Goal: Register for event/course

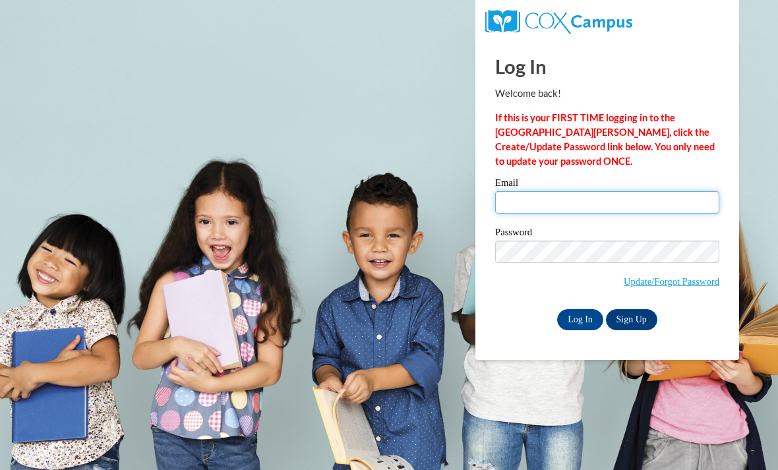
click at [637, 212] on input "Email" at bounding box center [607, 202] width 224 height 22
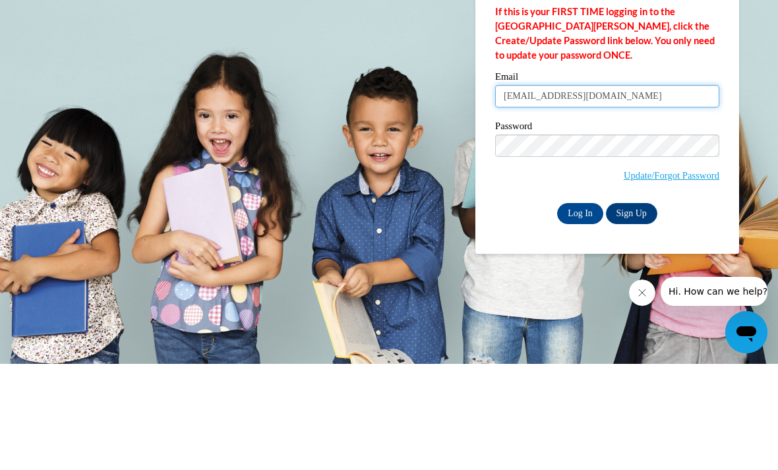
type input "[EMAIL_ADDRESS][DOMAIN_NAME]"
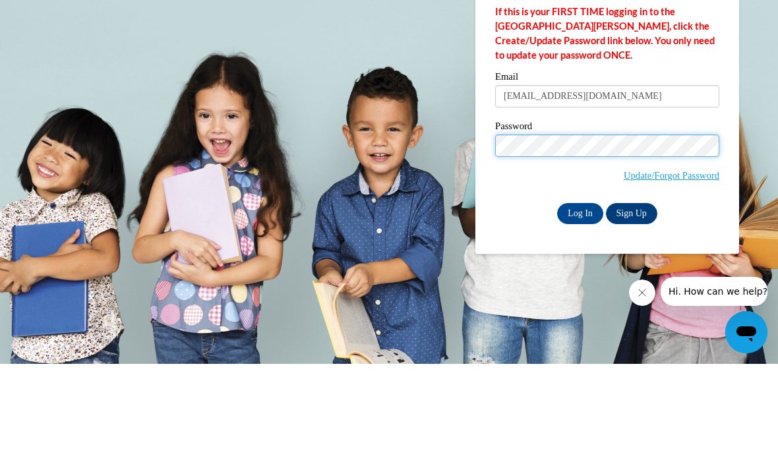
click at [581, 309] on input "Log In" at bounding box center [580, 319] width 46 height 21
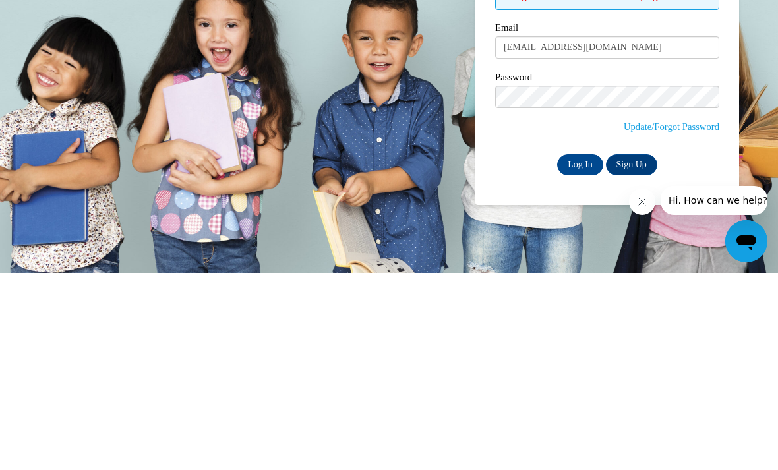
click at [575, 352] on input "Log In" at bounding box center [580, 362] width 46 height 21
click at [585, 352] on input "Log In" at bounding box center [580, 362] width 46 height 21
click at [575, 352] on input "Log In" at bounding box center [580, 362] width 46 height 21
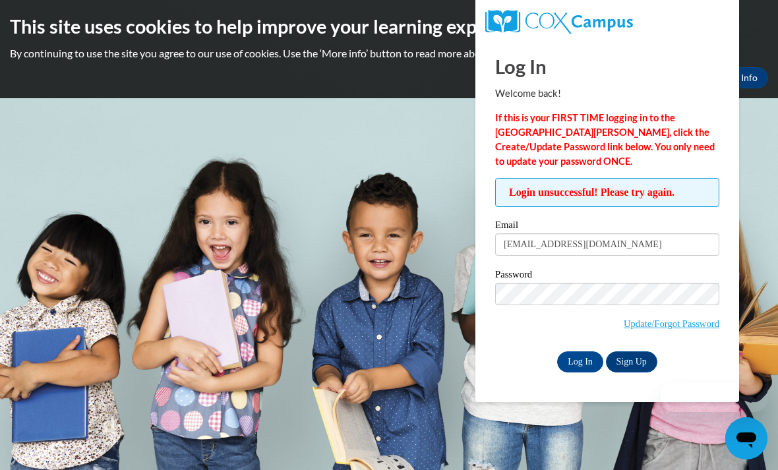
click at [702, 328] on link "Update/Forgot Password" at bounding box center [672, 324] width 96 height 11
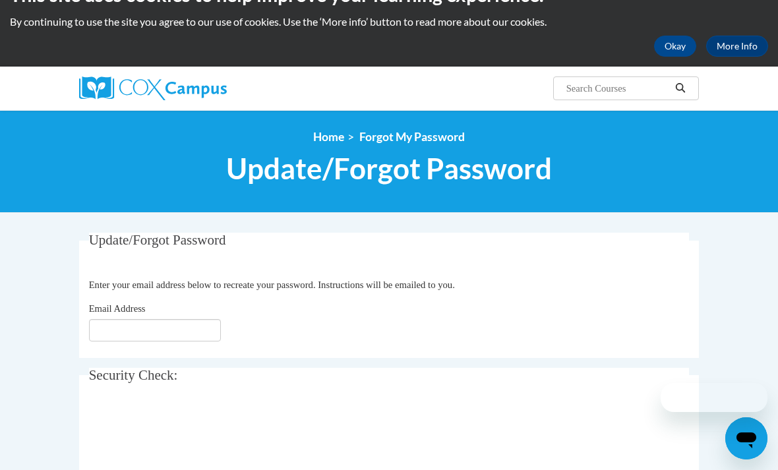
scroll to position [35, 0]
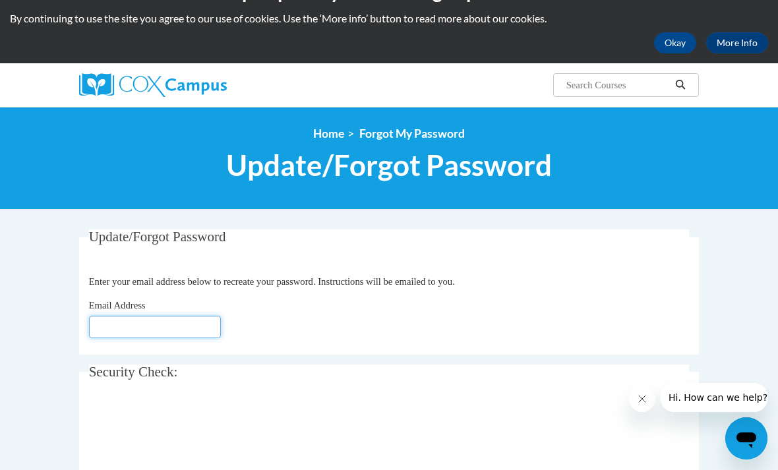
click at [175, 337] on input "Email Address" at bounding box center [155, 327] width 132 height 22
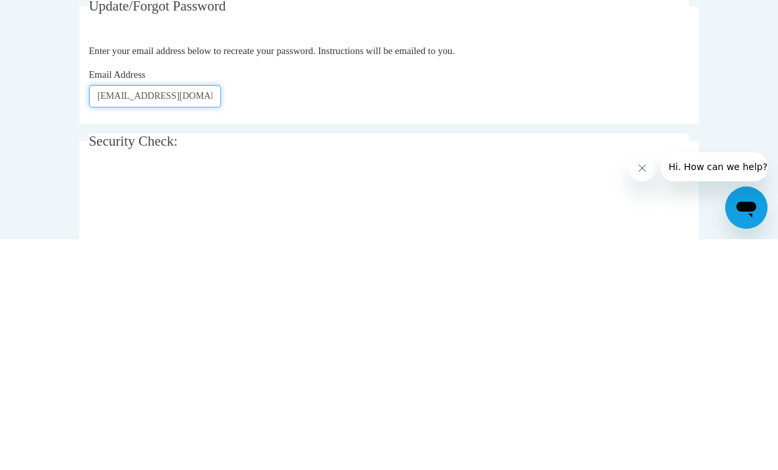
type input "Kgrain146@gmail.com"
click at [565, 230] on div "Update/Forgot Password Please enter your email address Enter your email address…" at bounding box center [389, 366] width 620 height 272
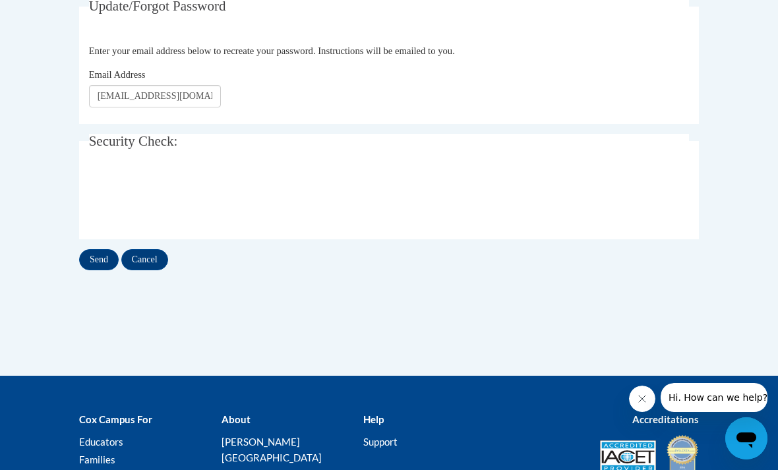
click at [94, 268] on input "Send" at bounding box center [99, 259] width 40 height 21
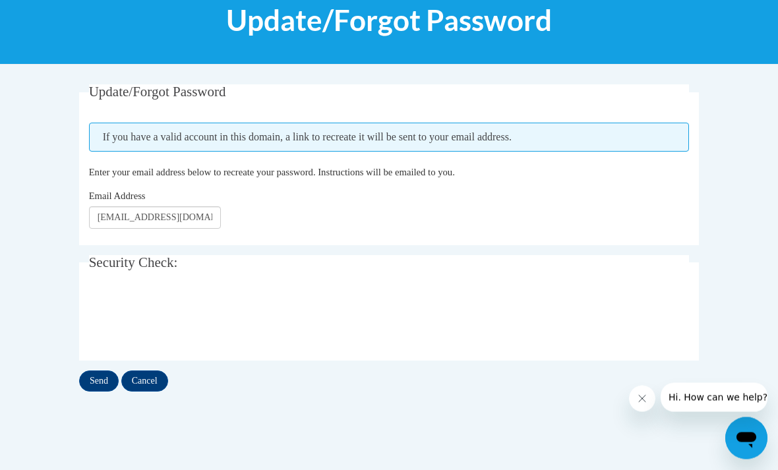
scroll to position [180, 0]
click at [89, 371] on input "Send" at bounding box center [99, 381] width 40 height 21
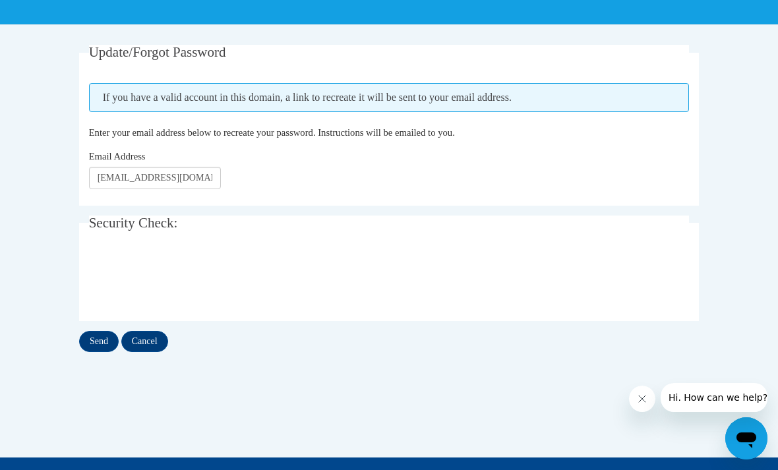
scroll to position [216, 0]
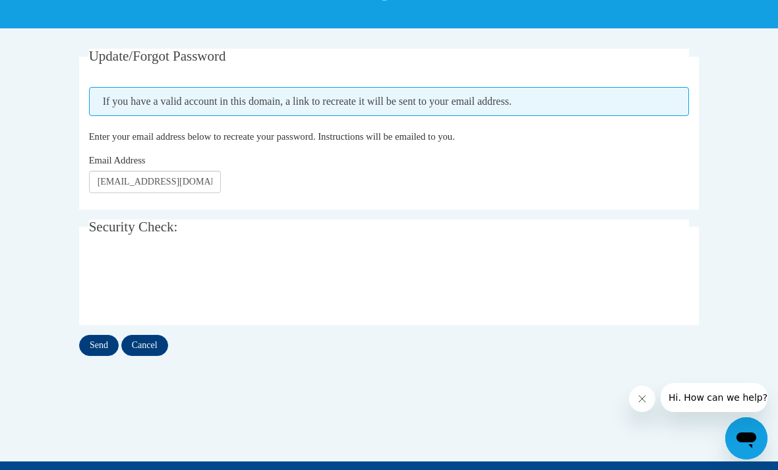
click at [98, 343] on input "Send" at bounding box center [99, 345] width 40 height 21
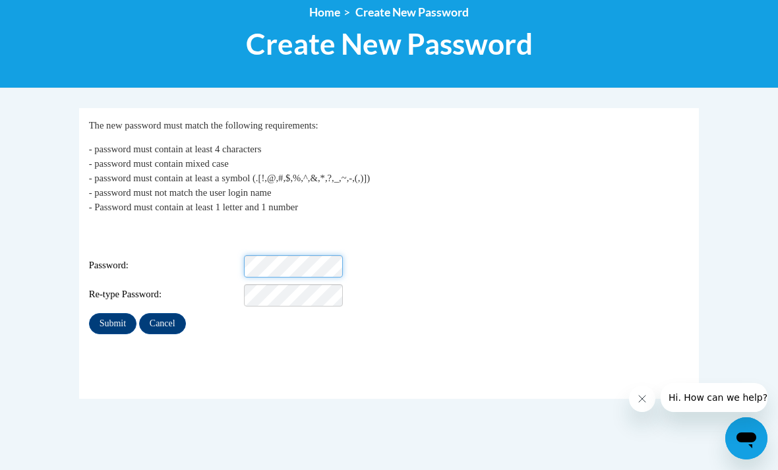
scroll to position [156, 0]
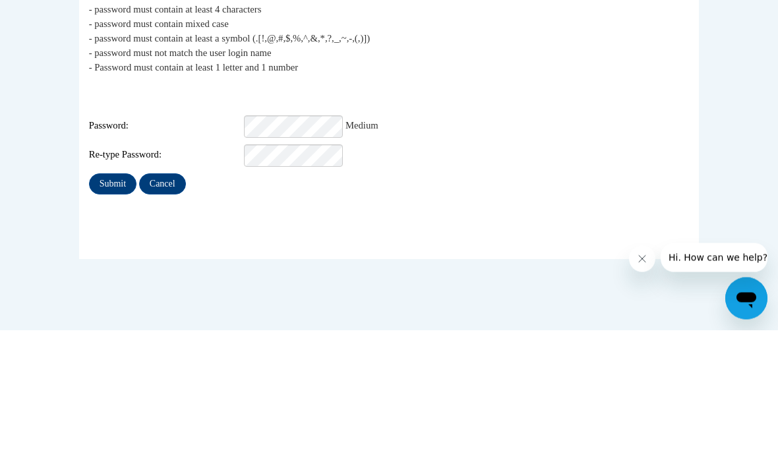
click at [103, 314] on input "Submit" at bounding box center [112, 324] width 47 height 21
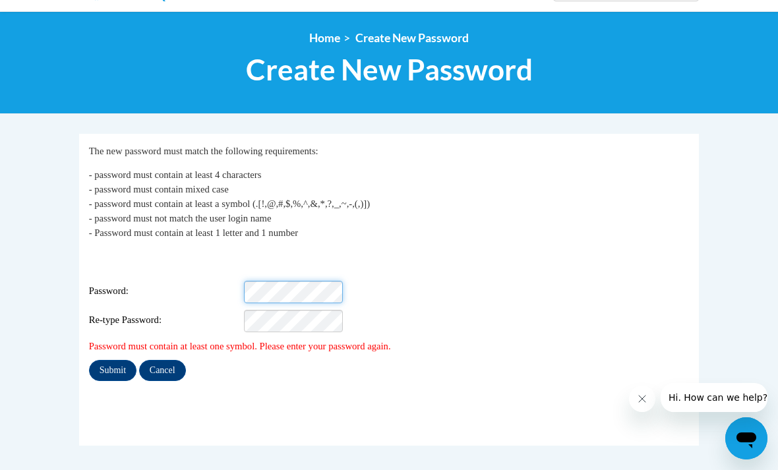
scroll to position [130, 0]
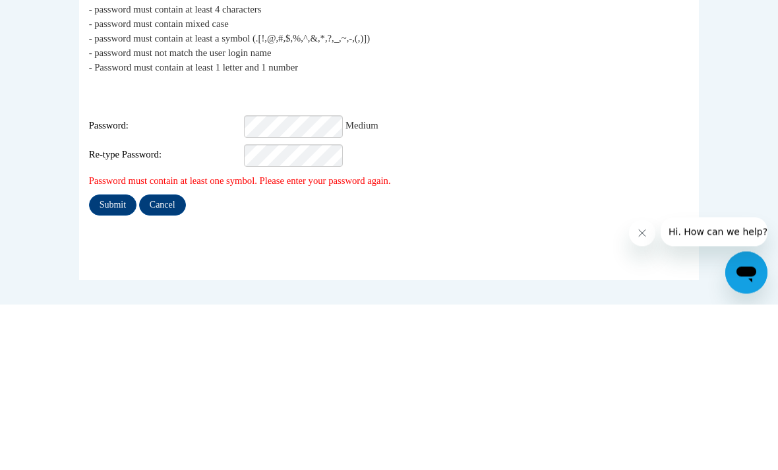
click at [90, 183] on div "My Password The new password must match the following requirements: - password …" at bounding box center [389, 262] width 601 height 237
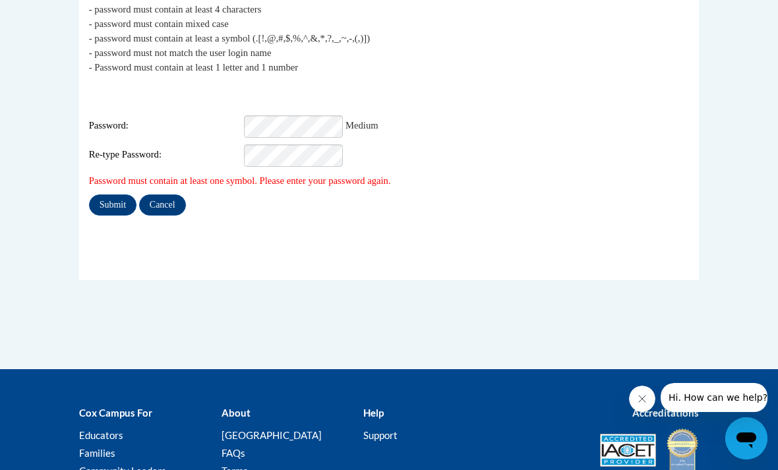
click at [108, 195] on input "Submit" at bounding box center [112, 205] width 47 height 21
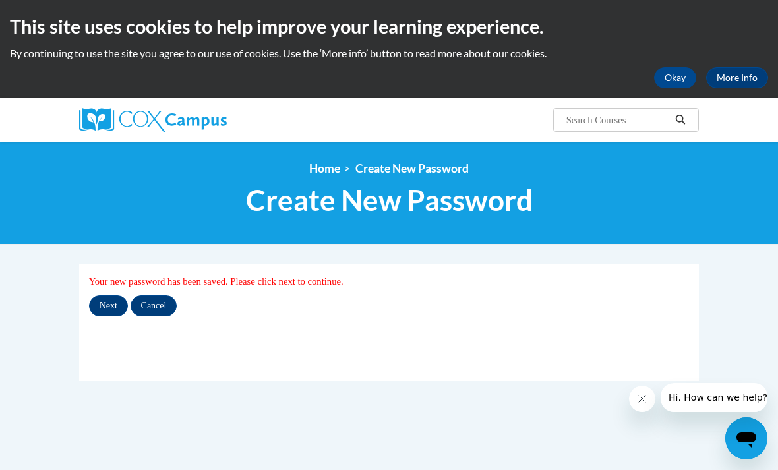
click at [102, 304] on input "Next" at bounding box center [108, 306] width 39 height 21
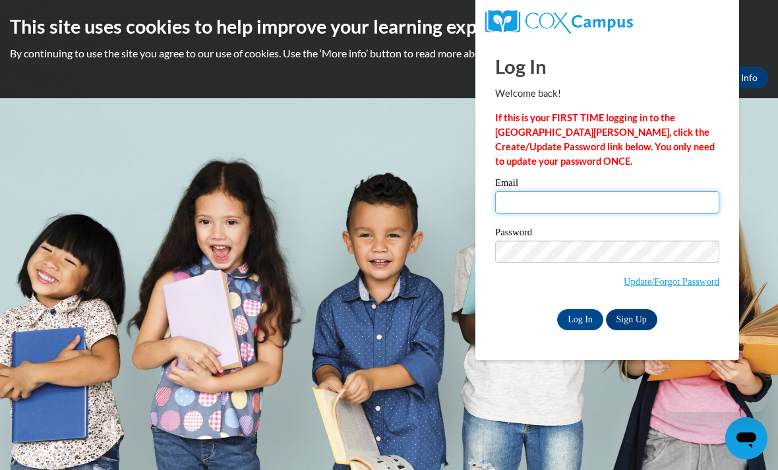
click at [675, 209] on input "Email" at bounding box center [607, 202] width 224 height 22
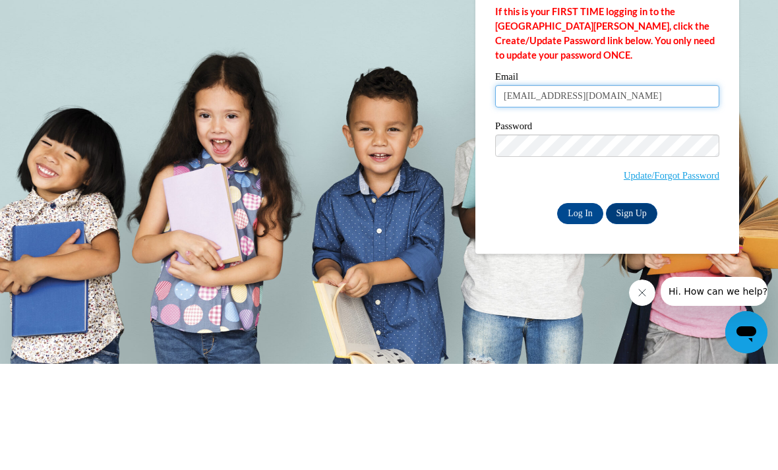
type input "kgrain146@gmail.com"
click at [732, 117] on div "Log In Welcome back! If this is your FIRST TIME logging in to the NEW Cox Campu…" at bounding box center [608, 200] width 284 height 321
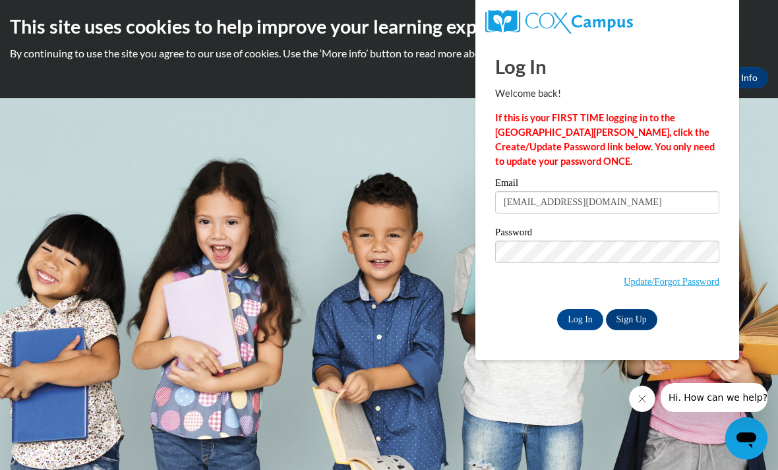
click at [581, 323] on input "Log In" at bounding box center [580, 319] width 46 height 21
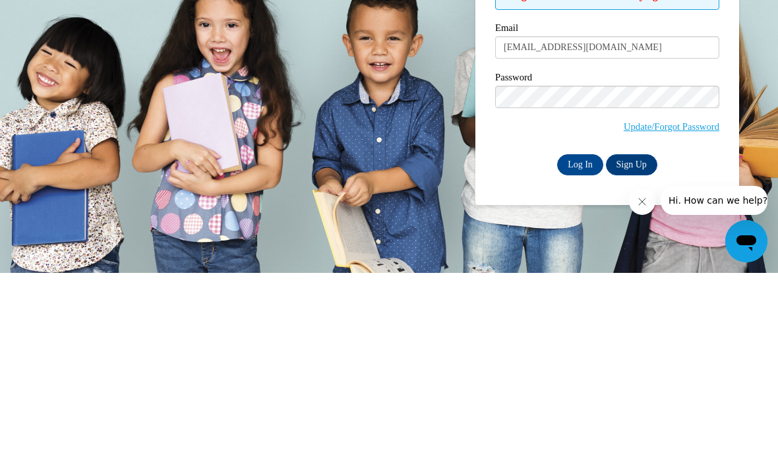
click at [580, 352] on input "Log In" at bounding box center [580, 362] width 46 height 21
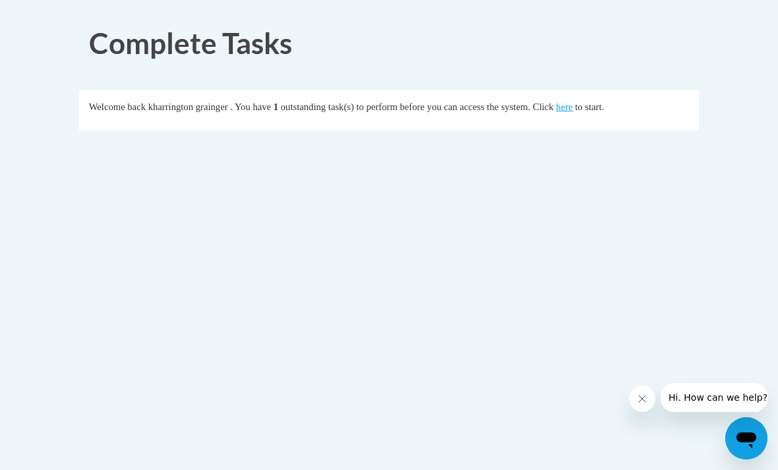
click at [558, 108] on link "here" at bounding box center [564, 107] width 16 height 11
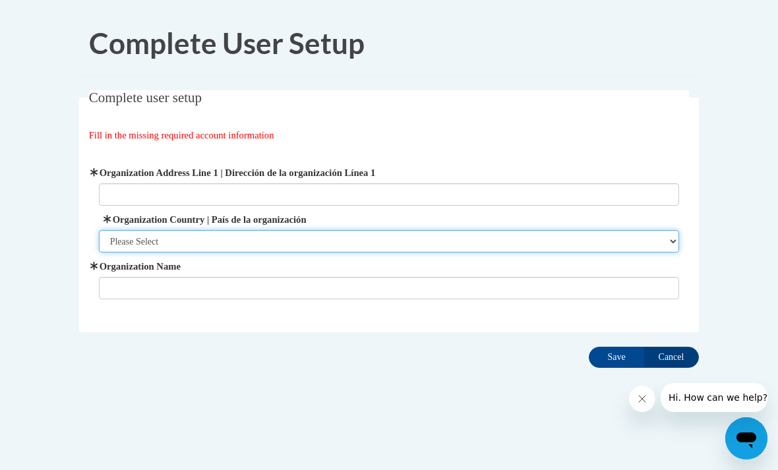
click at [404, 241] on select "Please Select United States | Estados Unidos Outside of the United States | Fue…" at bounding box center [389, 241] width 581 height 22
select select "ad49bcad-a171-4b2e-b99c-48b446064914"
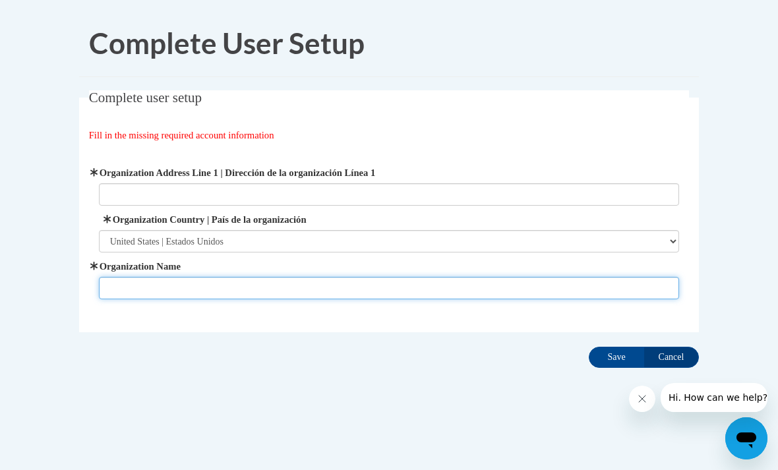
click at [121, 281] on input "Organization Name" at bounding box center [389, 288] width 581 height 22
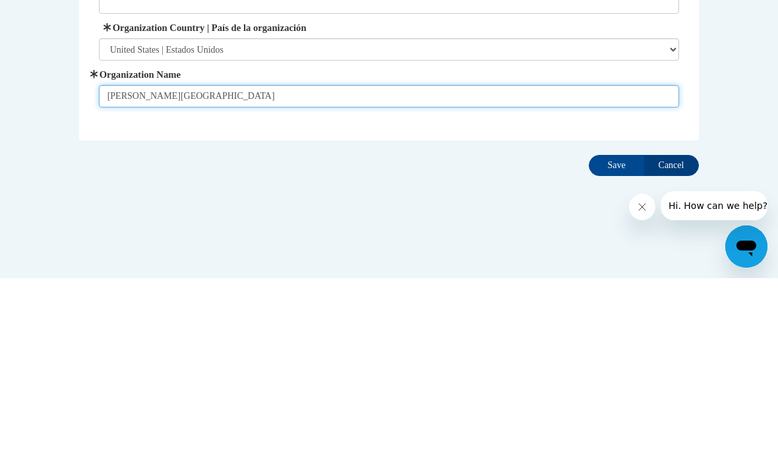
type input "Stanley community college"
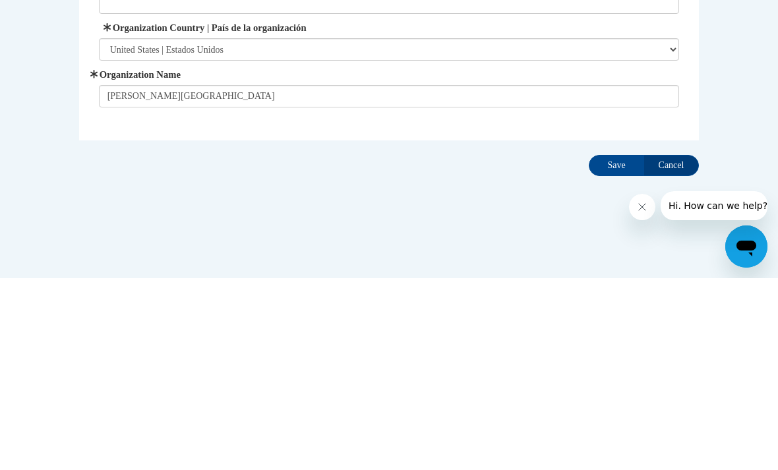
click at [626, 347] on input "Save" at bounding box center [616, 357] width 55 height 21
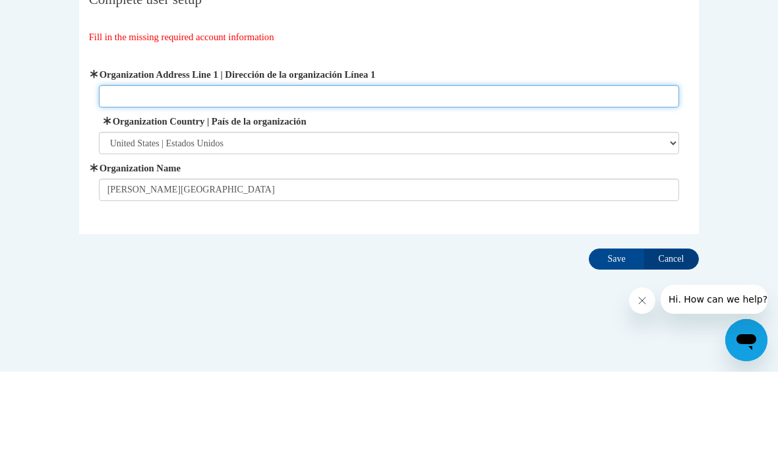
click at [528, 183] on input "Organization Address Line 1 | Dirección de la organización Línea 1" at bounding box center [389, 194] width 581 height 22
type input "181 Glendale dr"
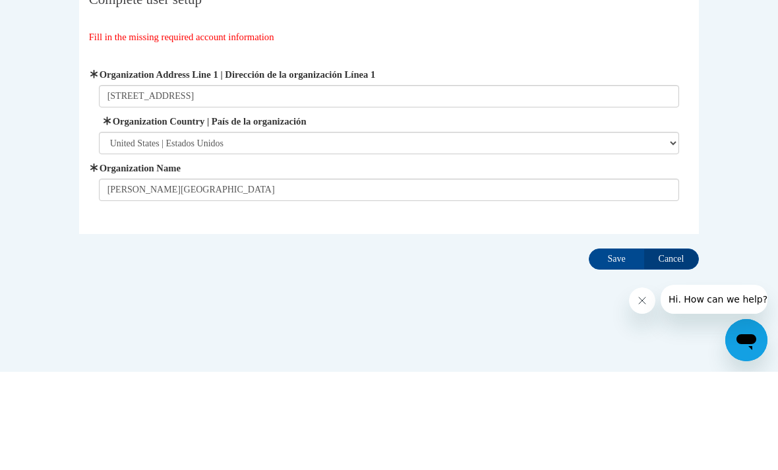
click at [751, 141] on body "Complete User Setup Complete user setup Fill in the missing required account in…" at bounding box center [389, 235] width 778 height 470
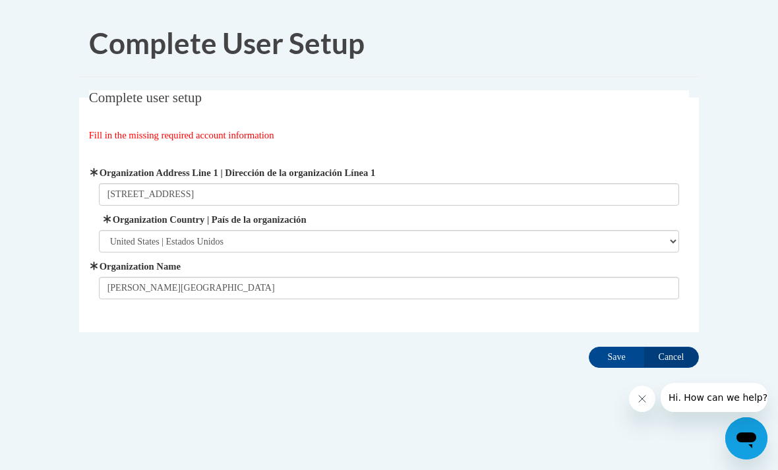
click at [628, 362] on input "Save" at bounding box center [616, 357] width 55 height 21
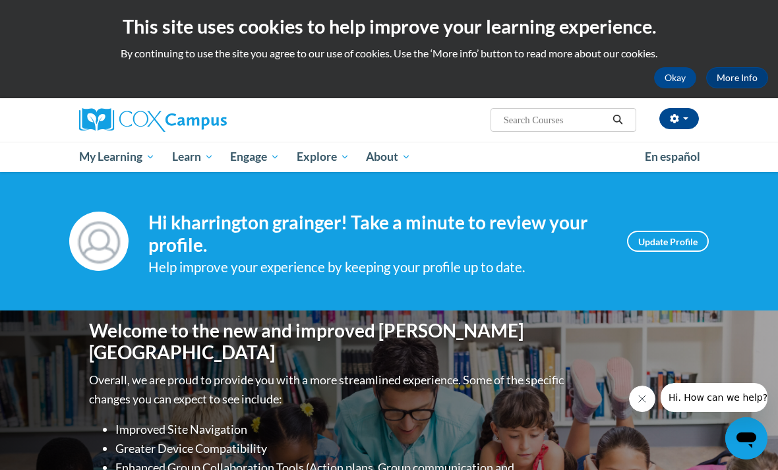
click at [653, 397] on button "Close message from company" at bounding box center [642, 399] width 26 height 26
click at [0, 0] on span "My Course Progress" at bounding box center [0, 0] width 0 height 0
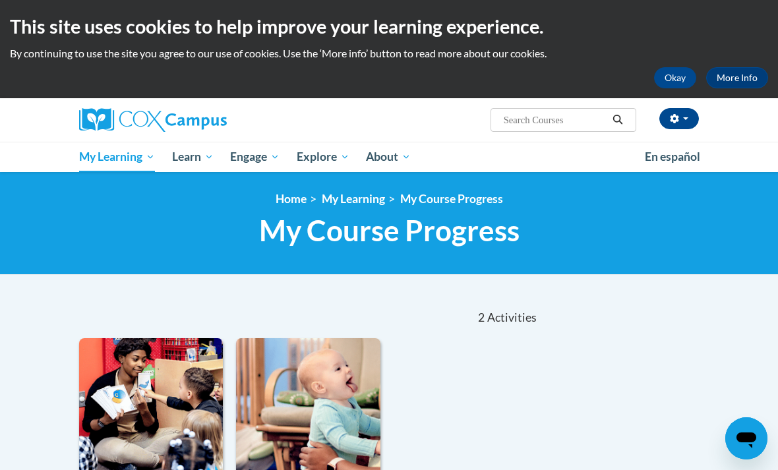
click at [554, 128] on input "Search..." at bounding box center [556, 120] width 106 height 16
type input "Infant and toddler"
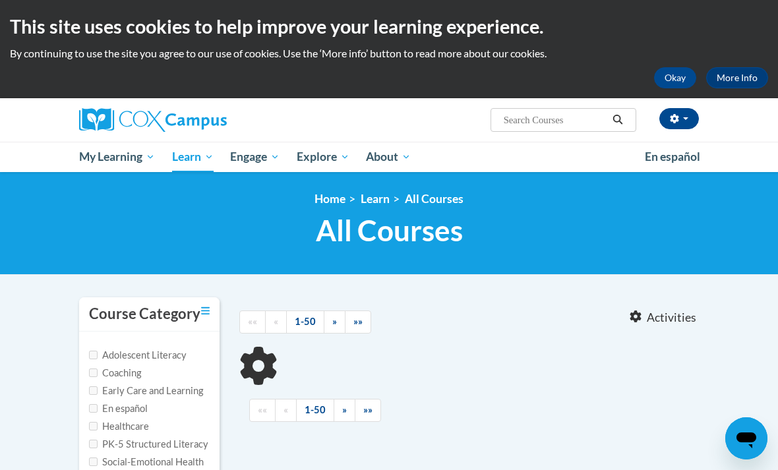
type input "Infant and toddler"
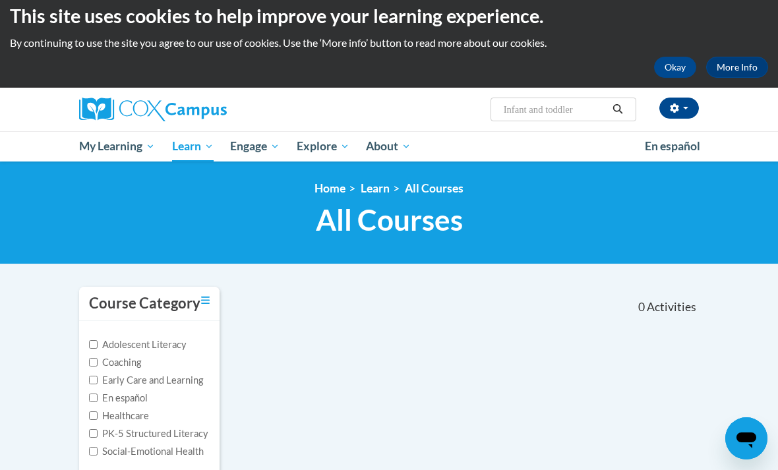
scroll to position [10, 0]
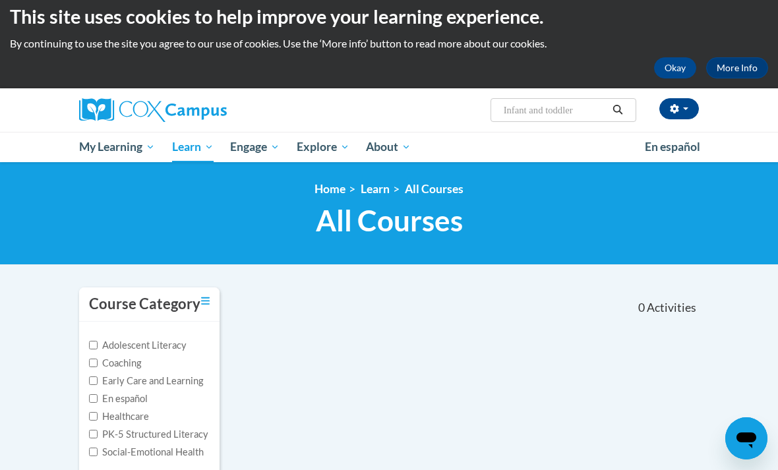
click at [0, 0] on span "Certificates" at bounding box center [0, 0] width 0 height 0
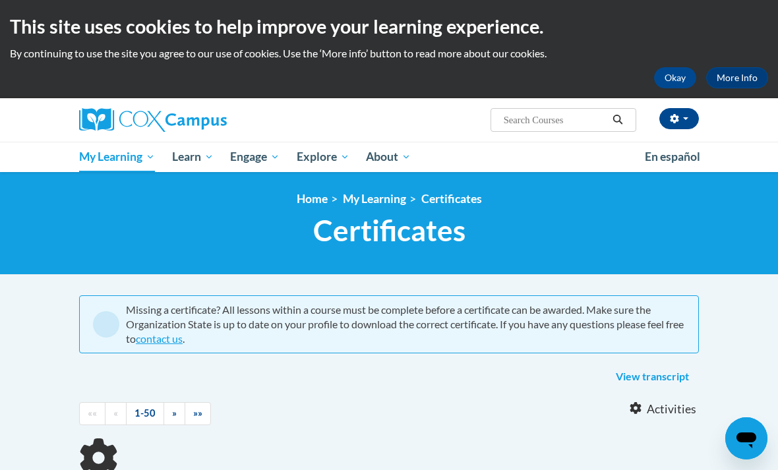
click at [0, 0] on span "My Action Plans" at bounding box center [0, 0] width 0 height 0
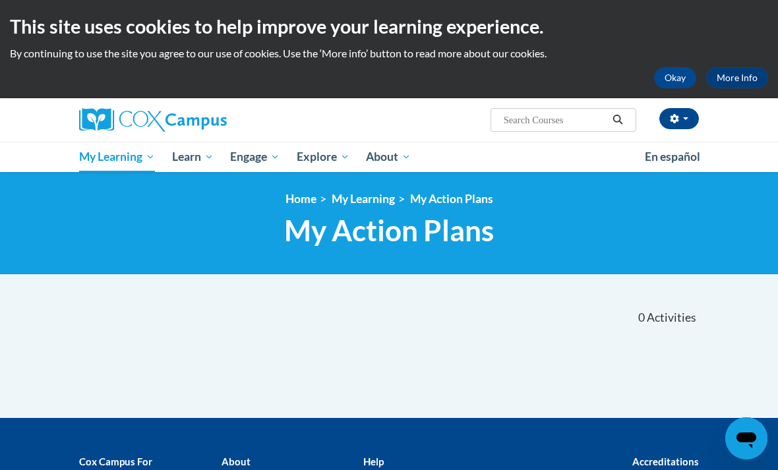
click at [548, 117] on input "Search..." at bounding box center [556, 120] width 106 height 16
type input "Talk with me"
click at [621, 117] on icon "Search" at bounding box center [618, 120] width 10 height 10
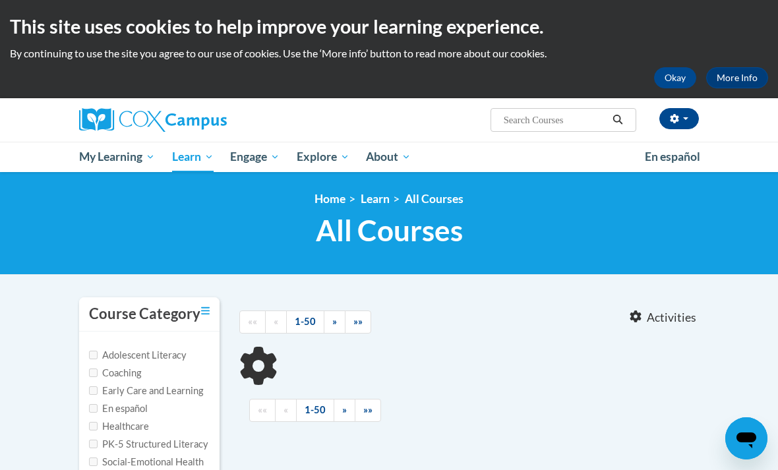
type input "Talk with me"
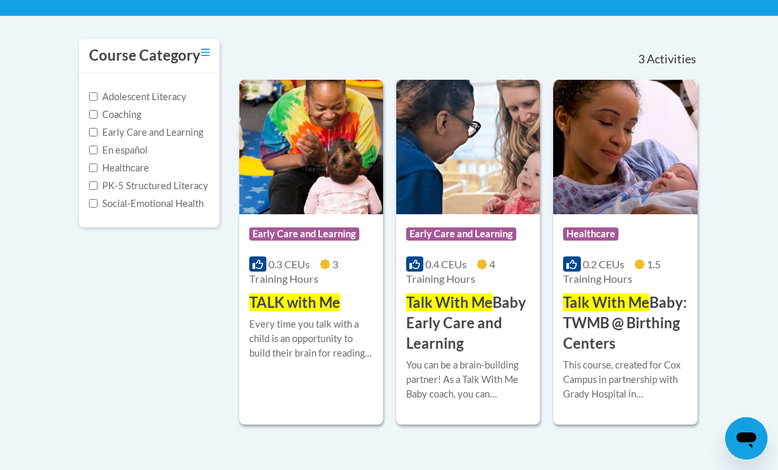
scroll to position [258, 0]
click at [344, 302] on div "Course Category: Early Care and Learning 0.3 CEUs 3 Training Hours COURSE TALK …" at bounding box center [311, 264] width 144 height 99
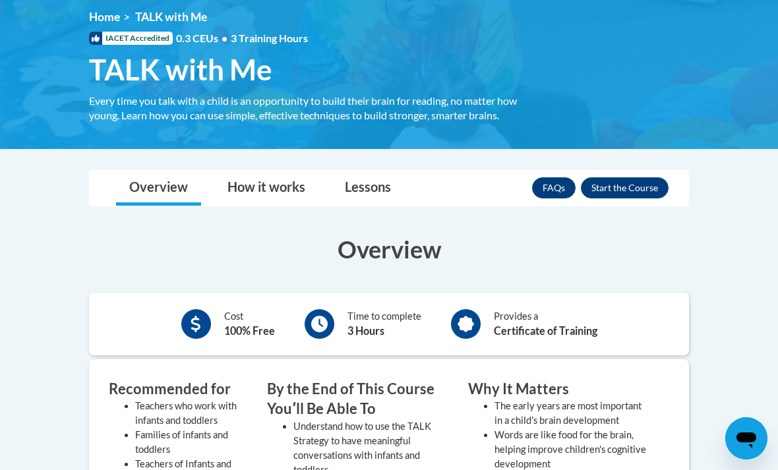
scroll to position [137, 0]
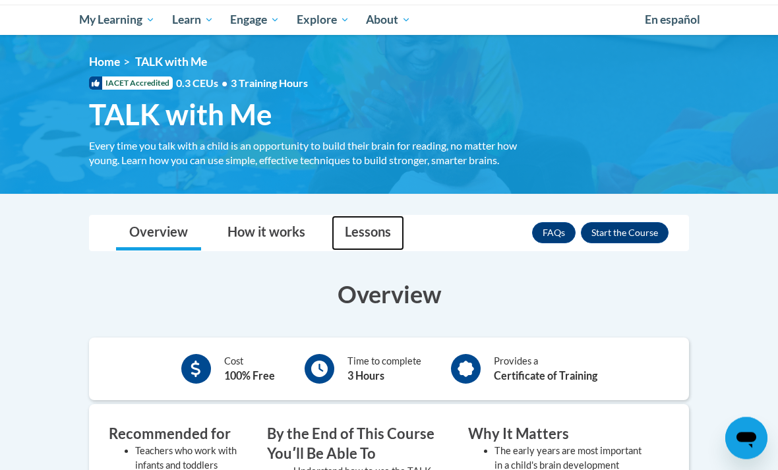
click at [385, 230] on link "Lessons" at bounding box center [368, 233] width 73 height 35
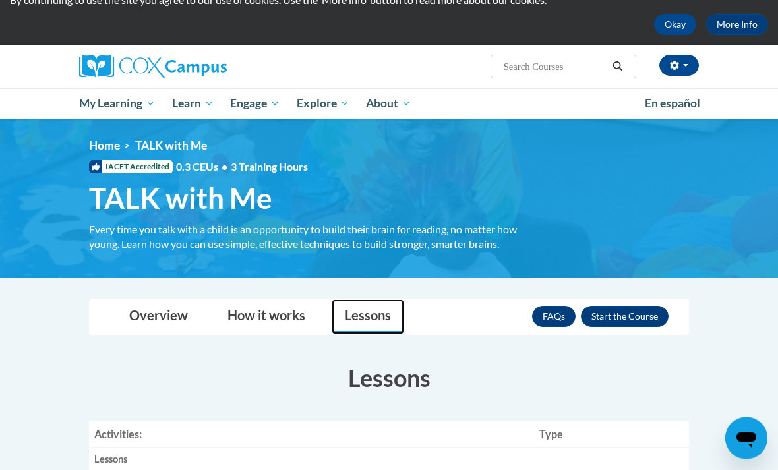
scroll to position [55, 0]
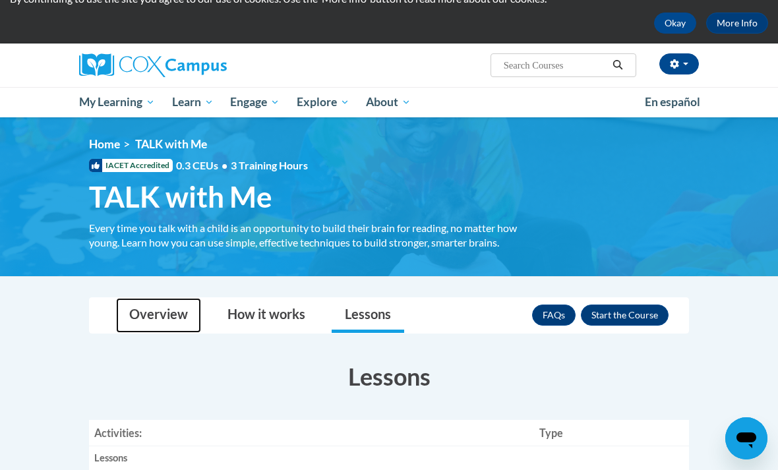
click at [179, 309] on link "Overview" at bounding box center [158, 315] width 85 height 35
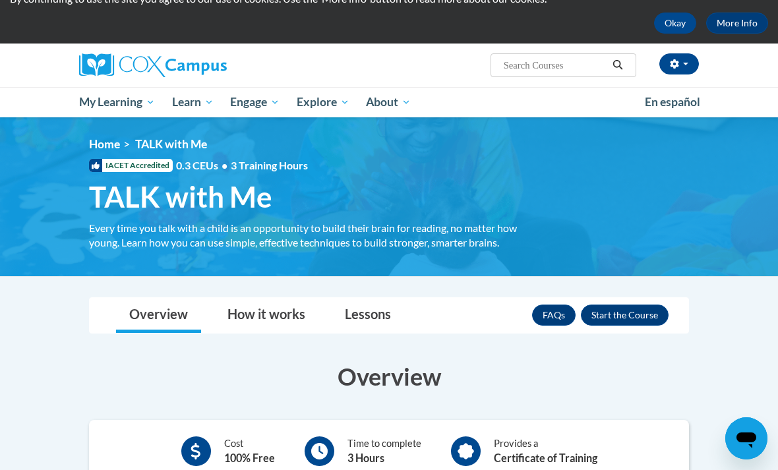
click at [627, 321] on button "Enroll" at bounding box center [625, 315] width 88 height 21
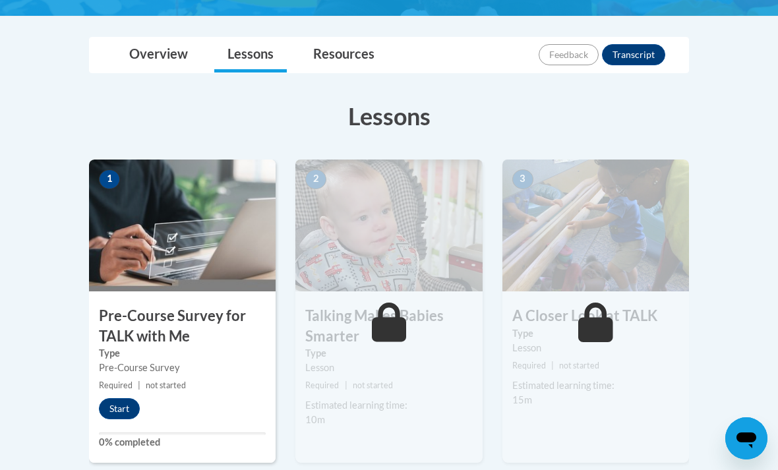
scroll to position [283, 0]
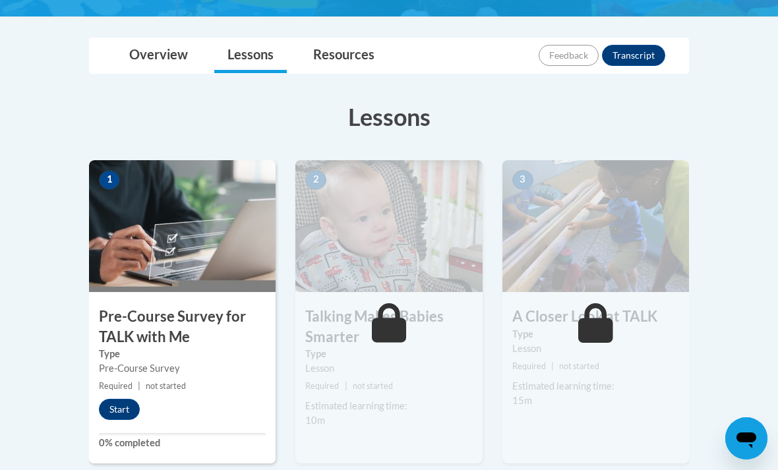
click at [125, 407] on button "Start" at bounding box center [119, 409] width 41 height 21
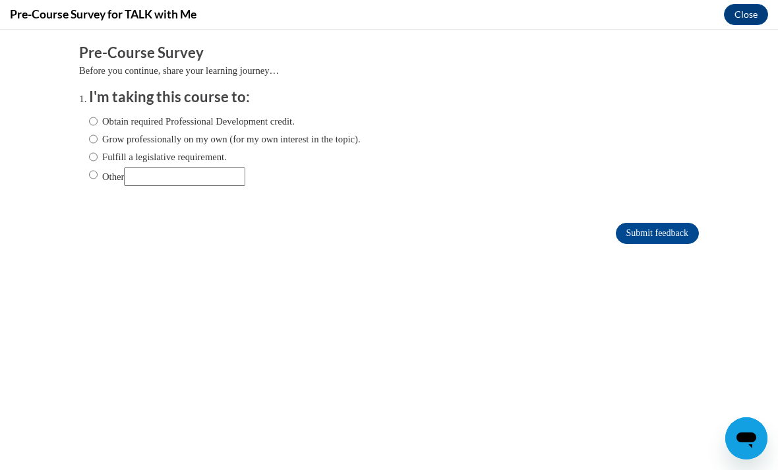
scroll to position [0, 0]
click at [98, 133] on input "Grow professionally on my own (for my own interest in the topic)." at bounding box center [93, 139] width 9 height 15
radio input "true"
click at [641, 232] on input "Submit feedback" at bounding box center [657, 233] width 83 height 21
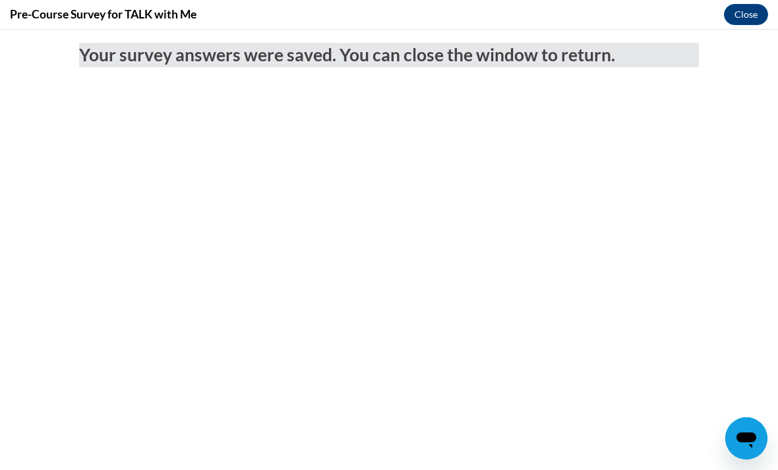
click at [738, 7] on button "Close" at bounding box center [746, 14] width 44 height 21
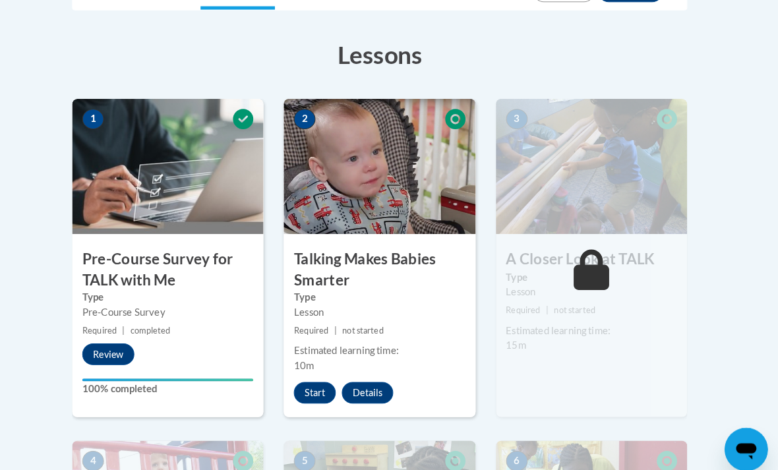
scroll to position [348, 0]
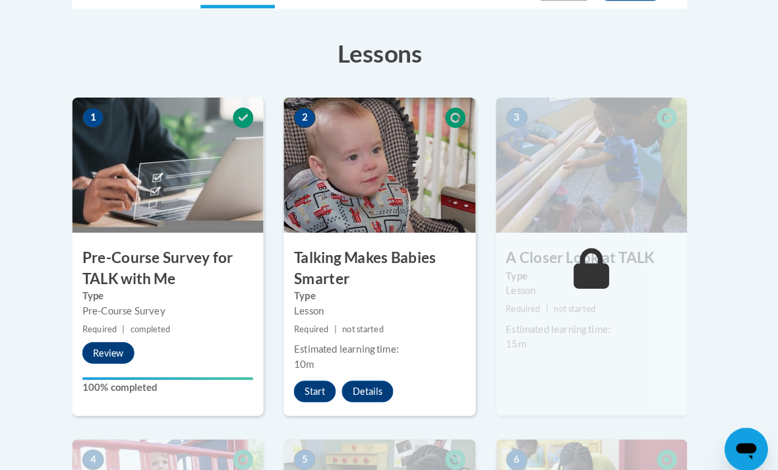
click at [315, 379] on button "Start" at bounding box center [325, 381] width 41 height 21
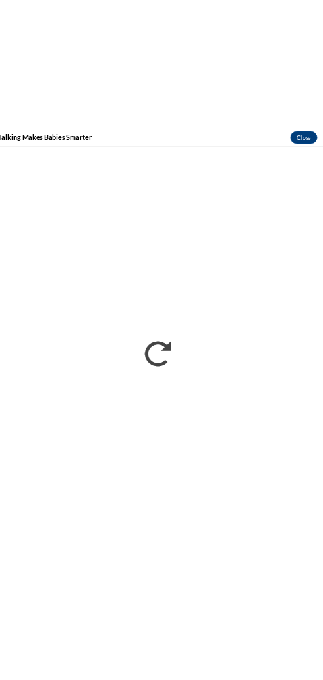
scroll to position [259, 3]
